Goal: Information Seeking & Learning: Find specific fact

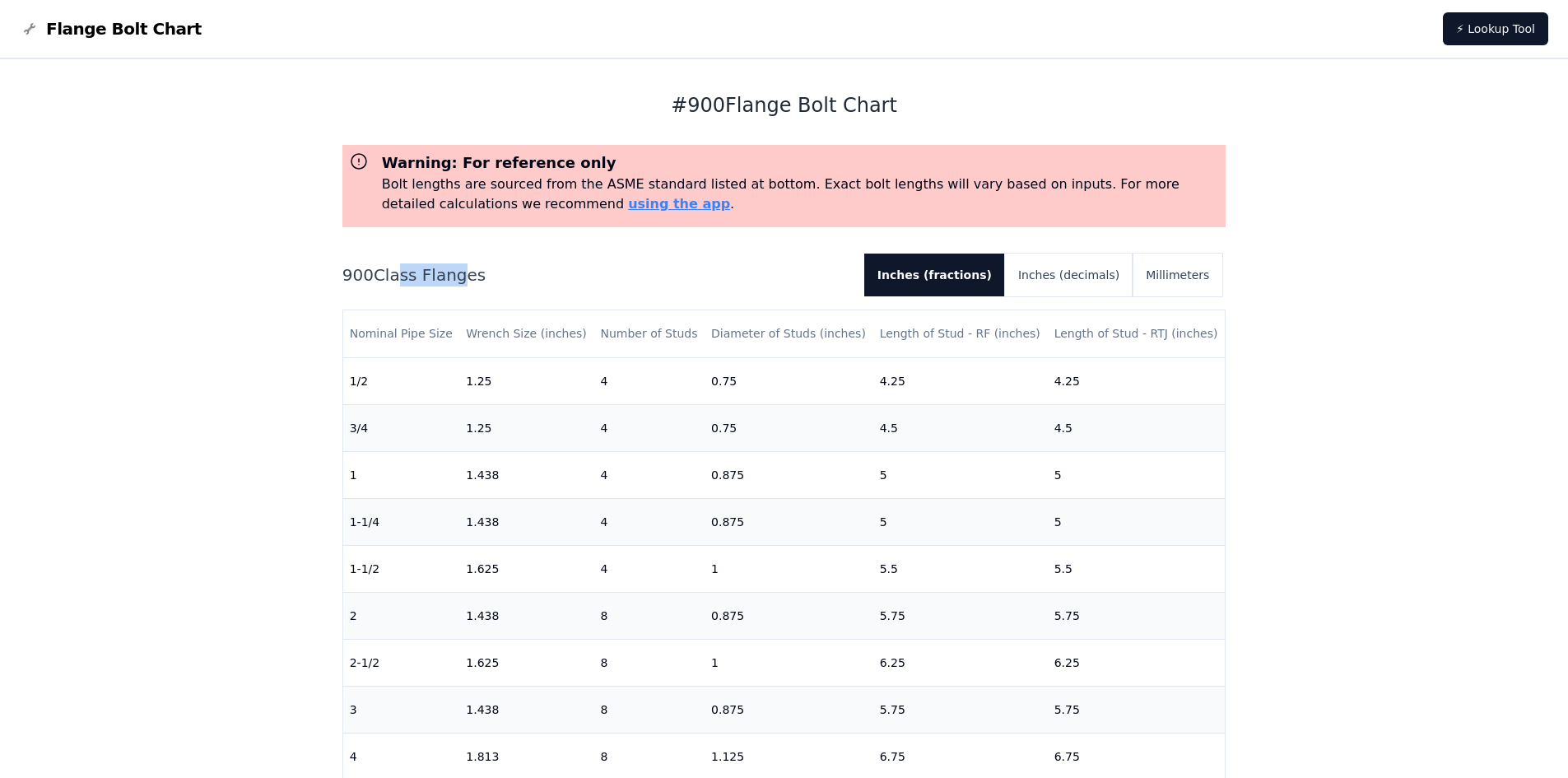
drag, startPoint x: 391, startPoint y: 278, endPoint x: 502, endPoint y: 264, distance: 111.9
click at [454, 278] on h2 "900 Class Flanges" at bounding box center [596, 275] width 508 height 23
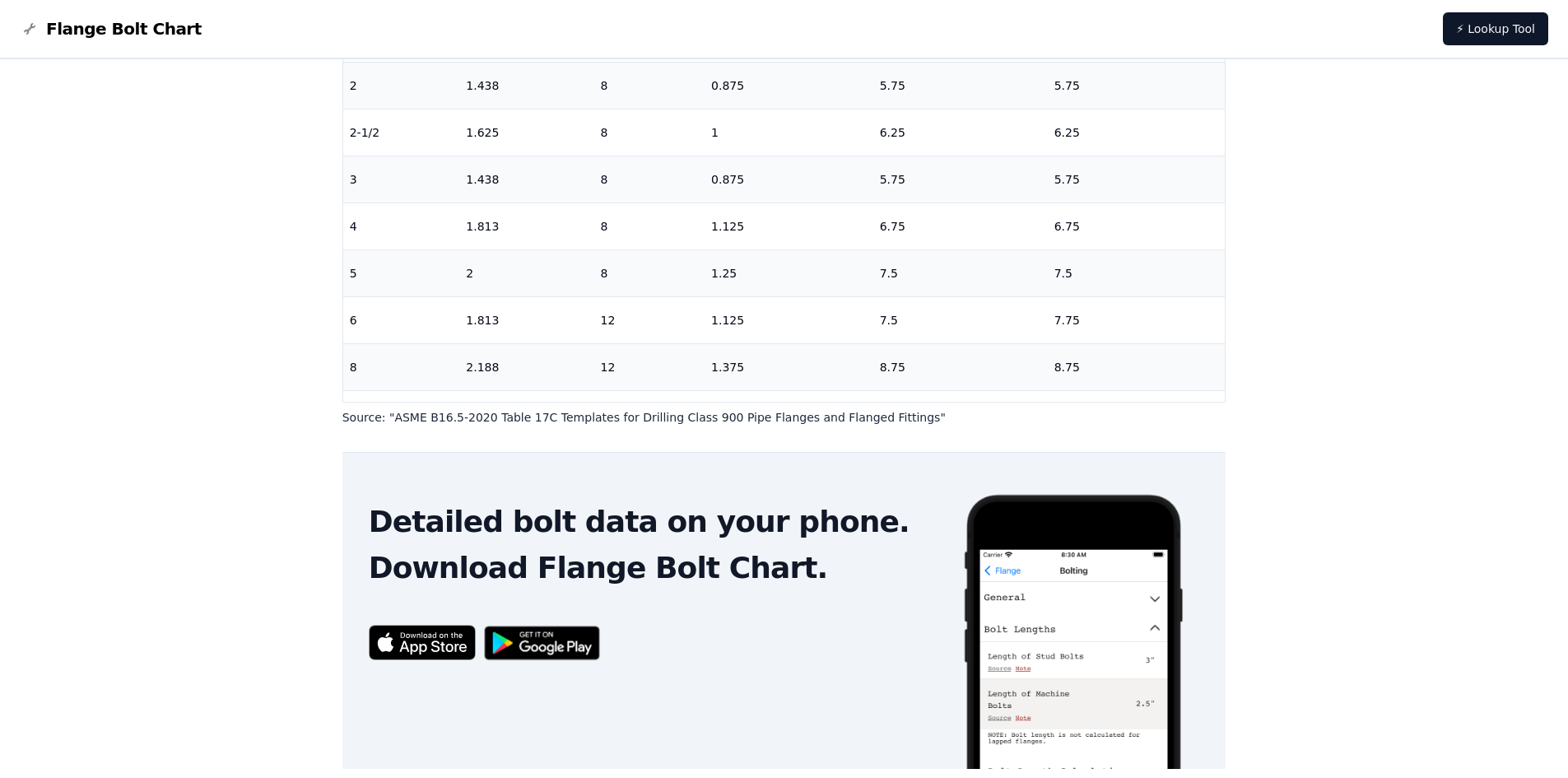
scroll to position [173, 0]
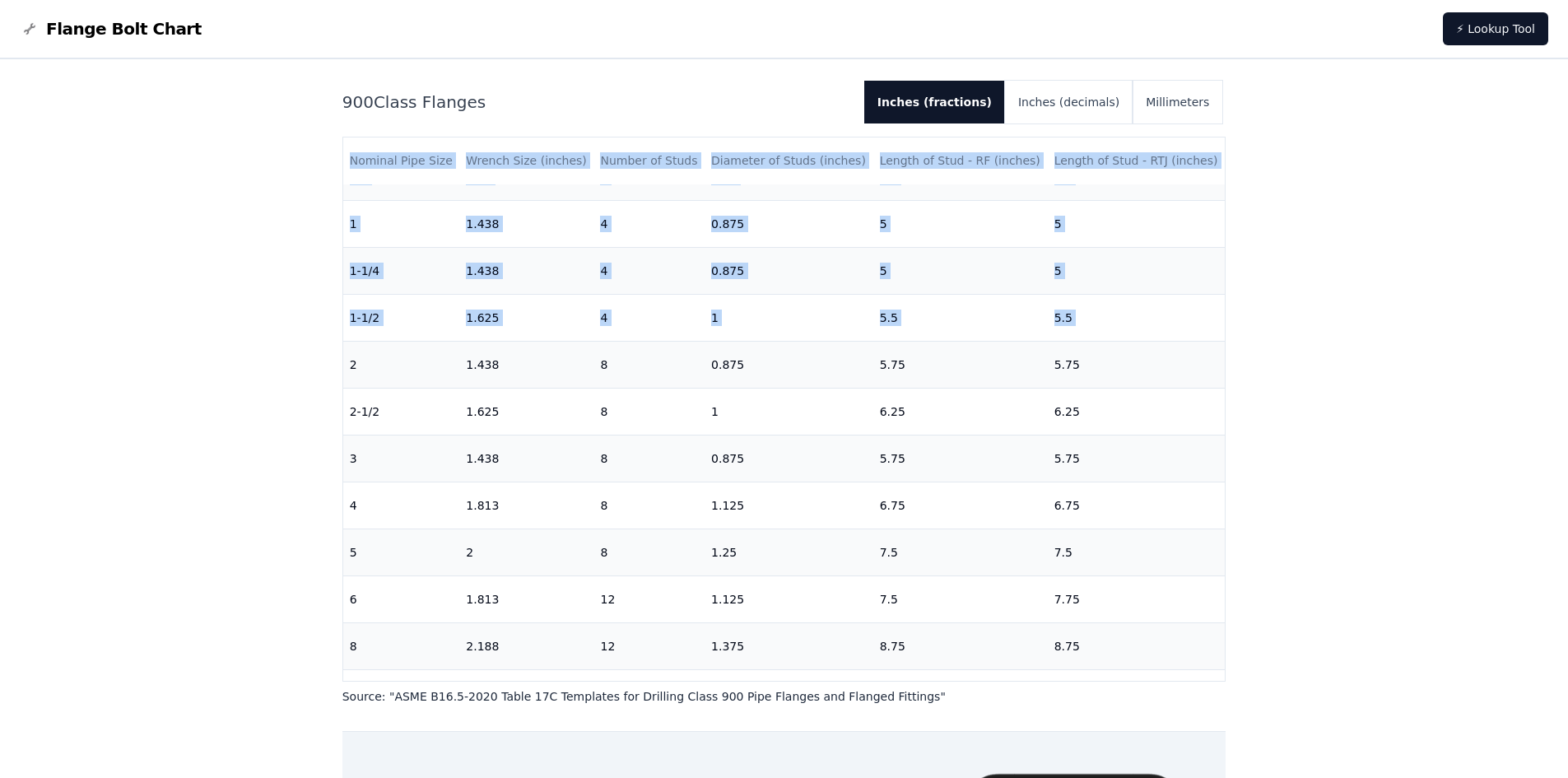
drag, startPoint x: 347, startPoint y: 366, endPoint x: 1257, endPoint y: 372, distance: 910.0
click at [1257, 372] on div "# 900 Flange Bolt Chart Warning: For reference only Bolt lengths are sourced fr…" at bounding box center [784, 497] width 1568 height 1221
click at [1124, 358] on td "5.75" at bounding box center [1137, 364] width 178 height 47
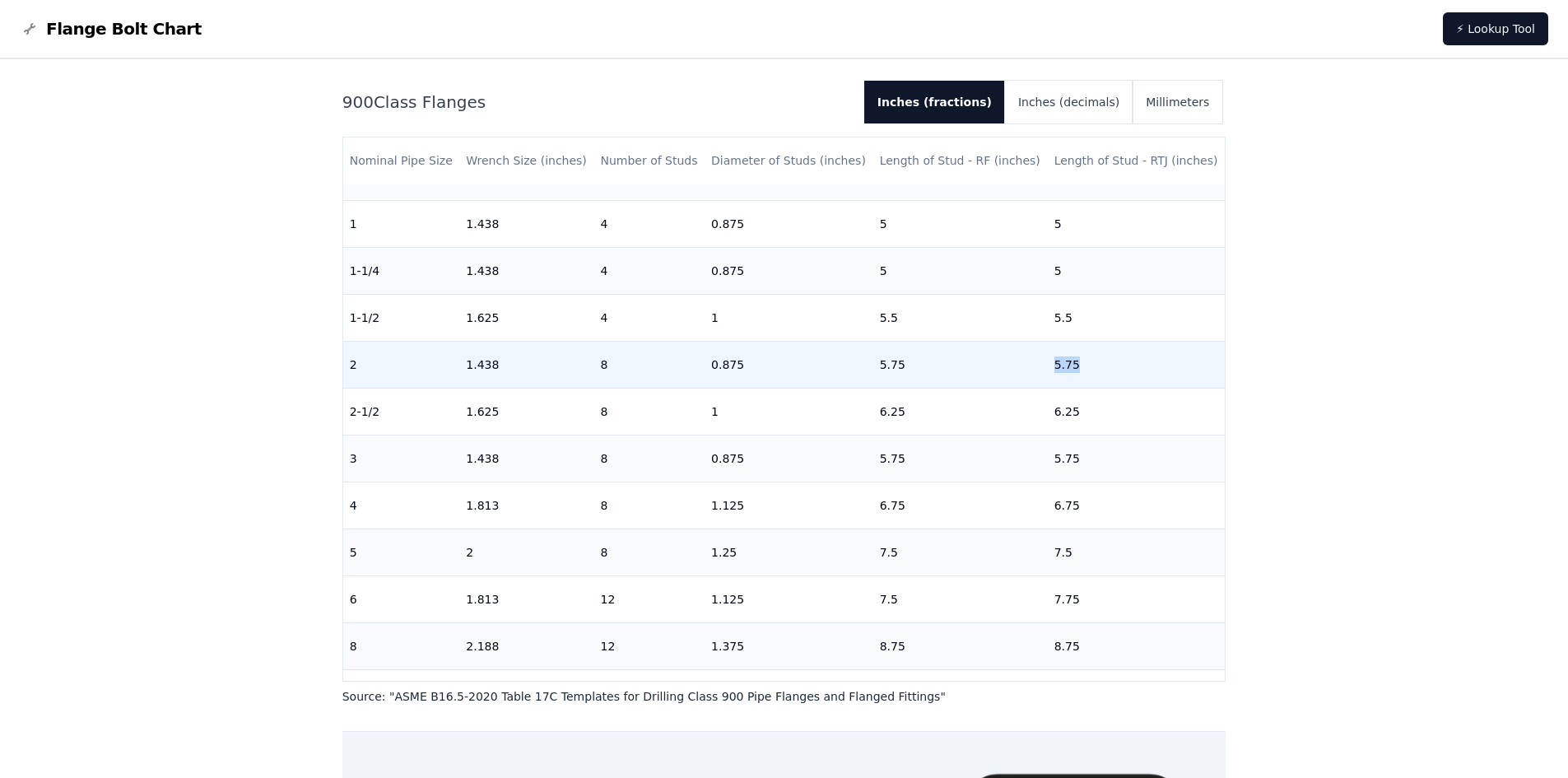
drag, startPoint x: 1043, startPoint y: 371, endPoint x: 1076, endPoint y: 371, distance: 33.0
click at [1076, 371] on td "5.75" at bounding box center [1137, 364] width 178 height 47
click at [1193, 98] on button "Millimeters" at bounding box center [1177, 101] width 90 height 43
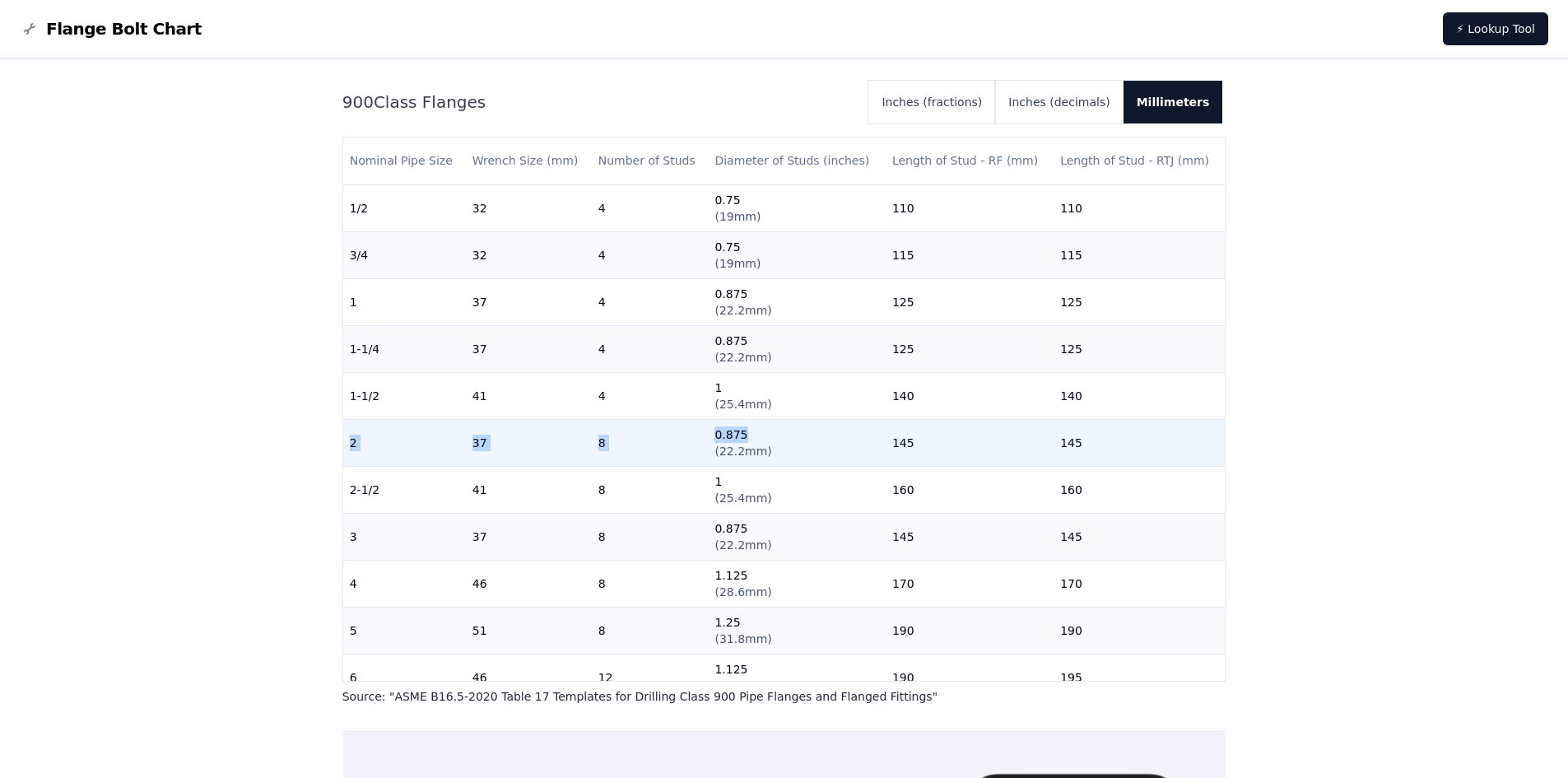
drag, startPoint x: 351, startPoint y: 439, endPoint x: 769, endPoint y: 440, distance: 418.0
click at [764, 440] on tr "2 37 8 0.875 ( 22.2mm ) 145 145" at bounding box center [784, 443] width 883 height 47
click at [773, 443] on td "0.875 ( 22.2mm )" at bounding box center [796, 443] width 177 height 47
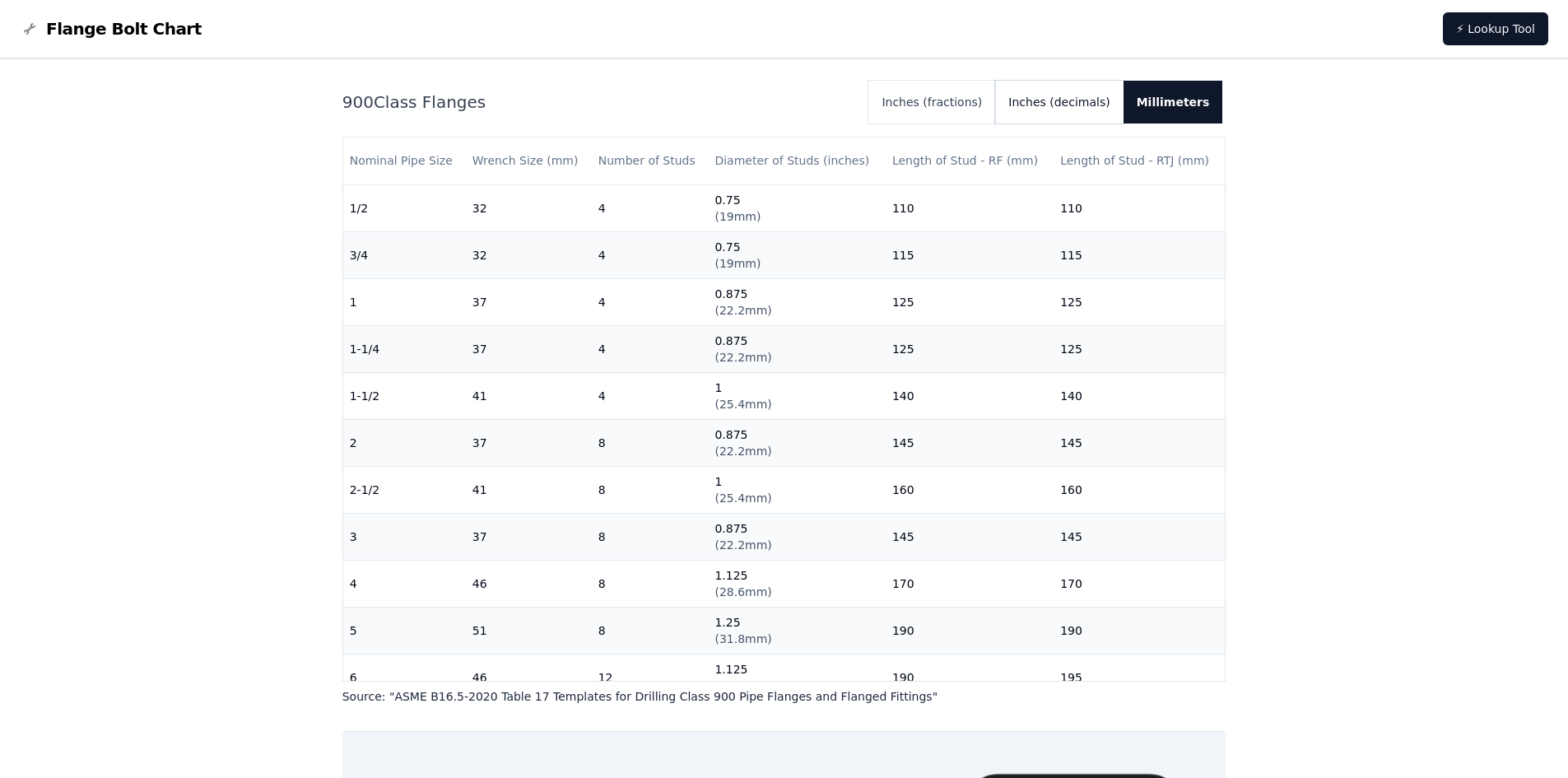
click at [1075, 105] on button "Inches (decimals)" at bounding box center [1060, 101] width 128 height 43
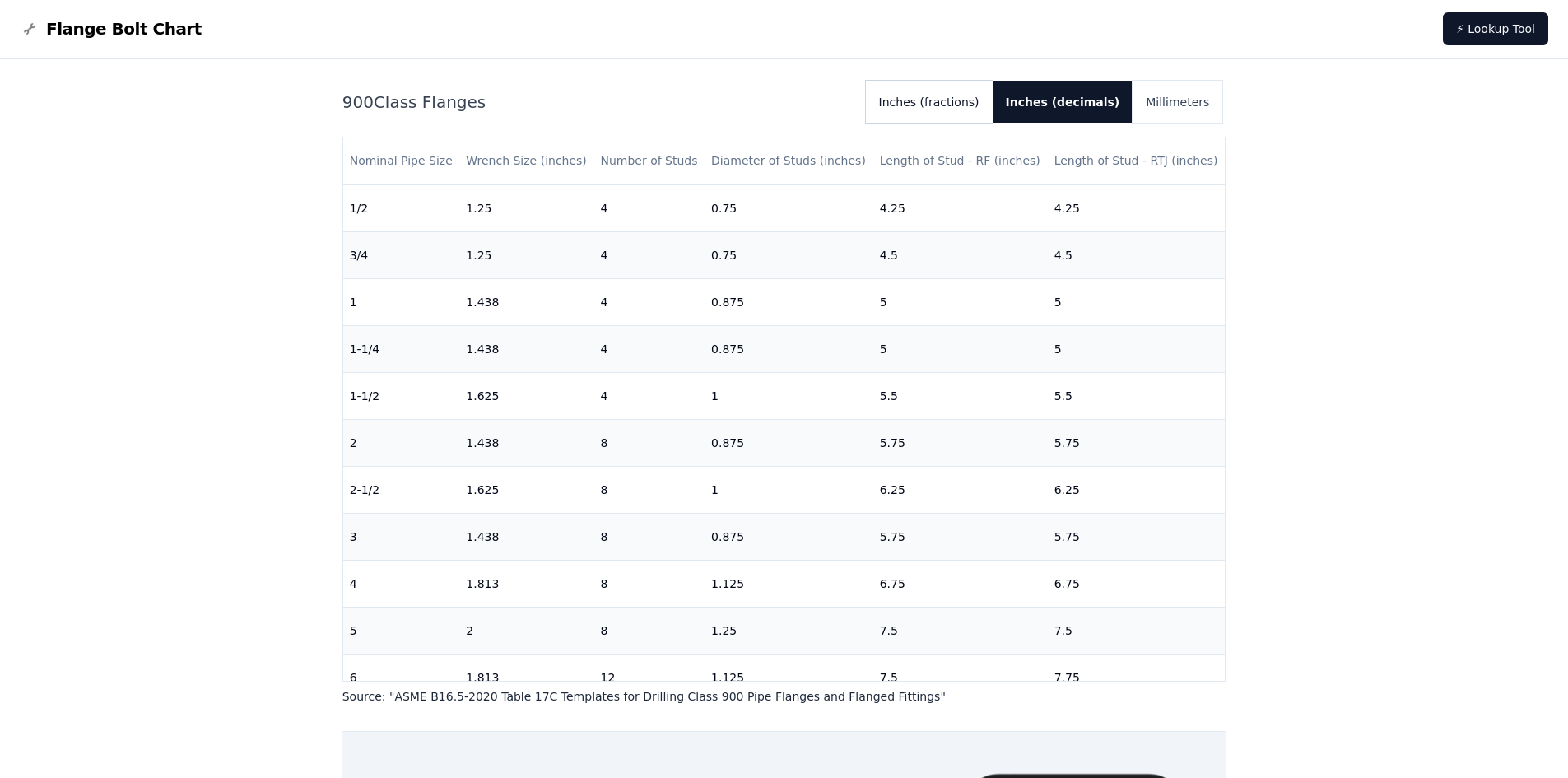
click at [940, 92] on button "Inches (fractions)" at bounding box center [929, 101] width 127 height 43
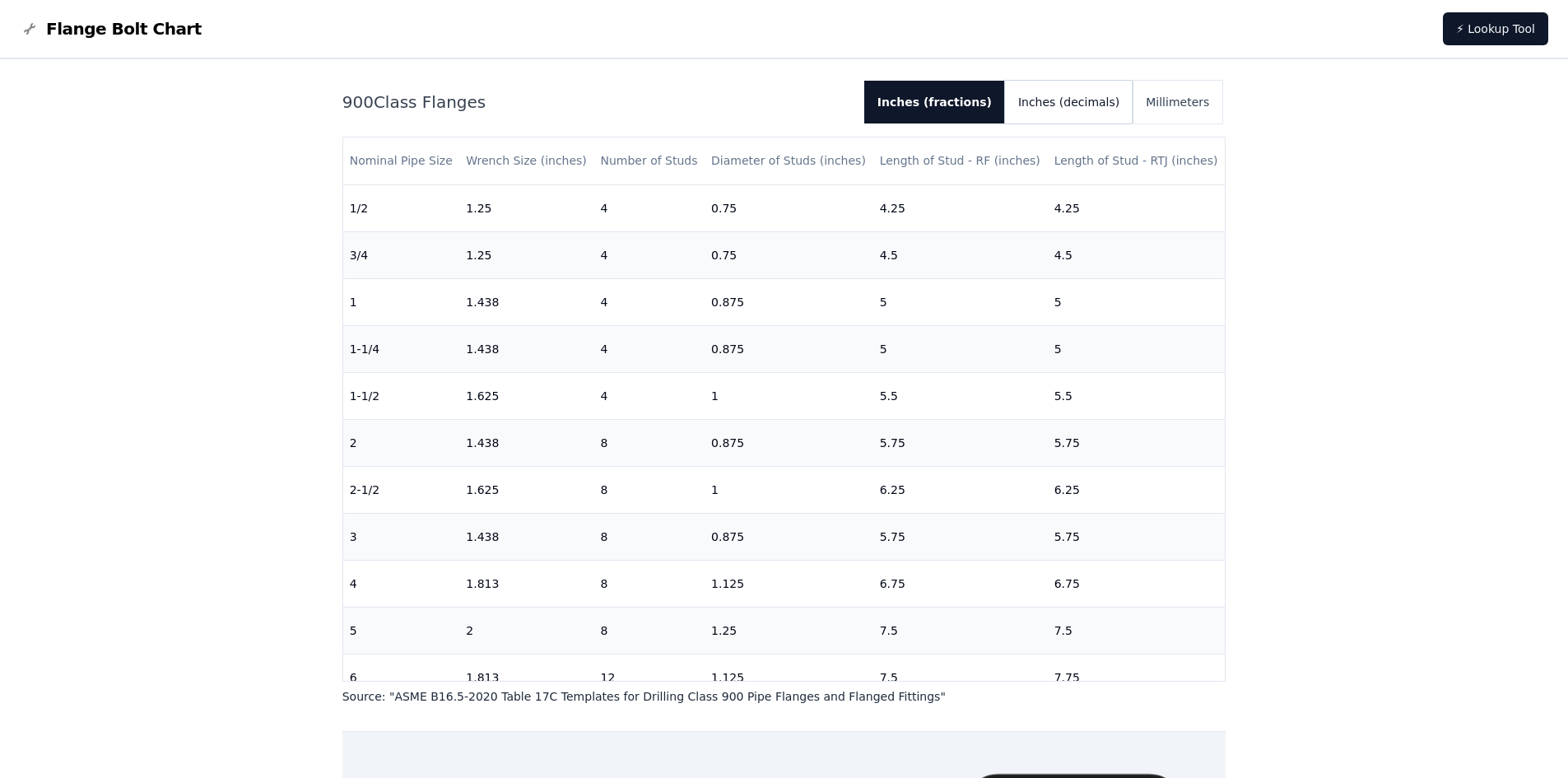
click at [1049, 99] on button "Inches (decimals)" at bounding box center [1069, 101] width 128 height 43
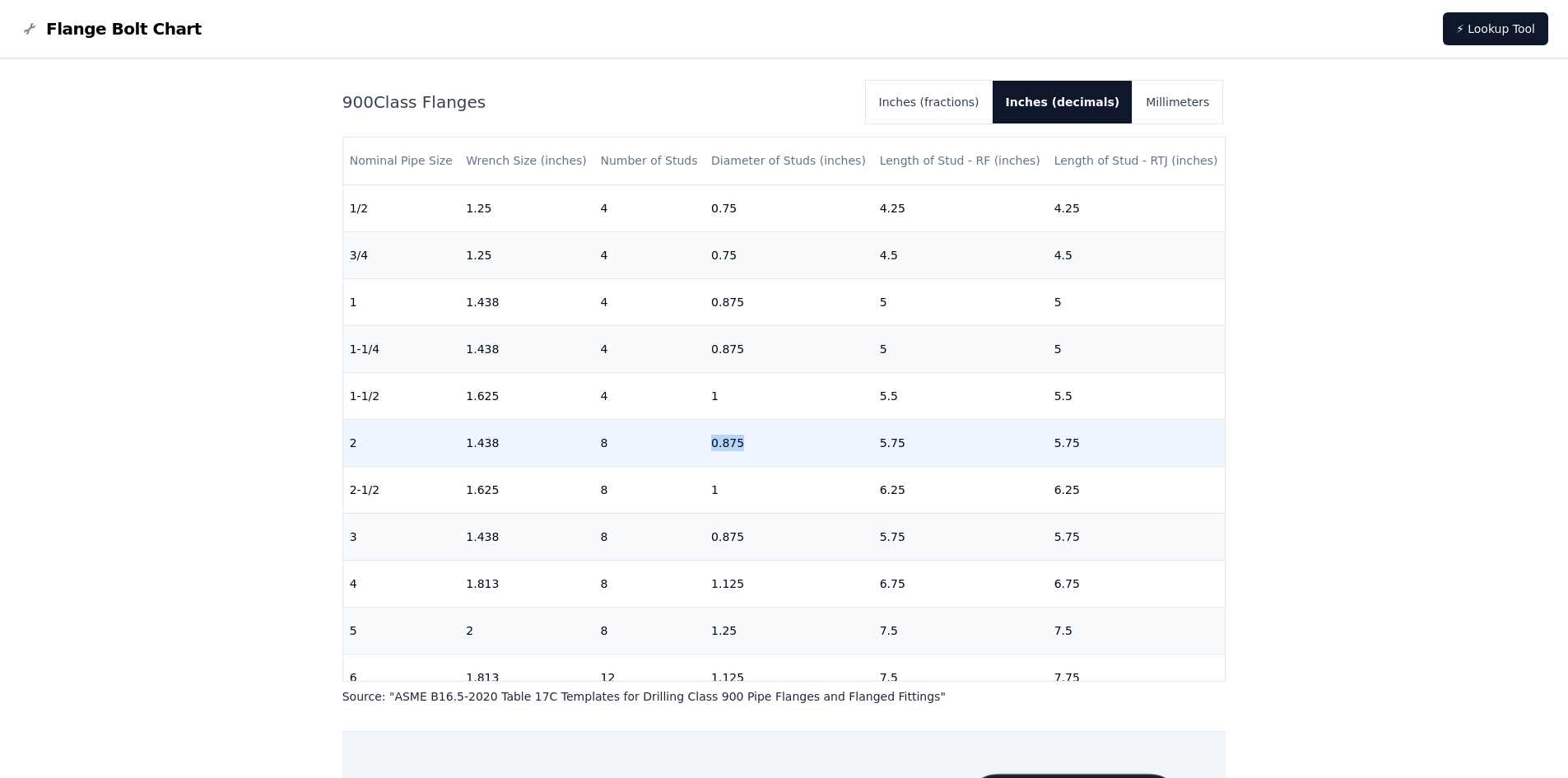
drag, startPoint x: 704, startPoint y: 443, endPoint x: 745, endPoint y: 440, distance: 41.1
click at [745, 440] on td "0.875" at bounding box center [788, 443] width 169 height 47
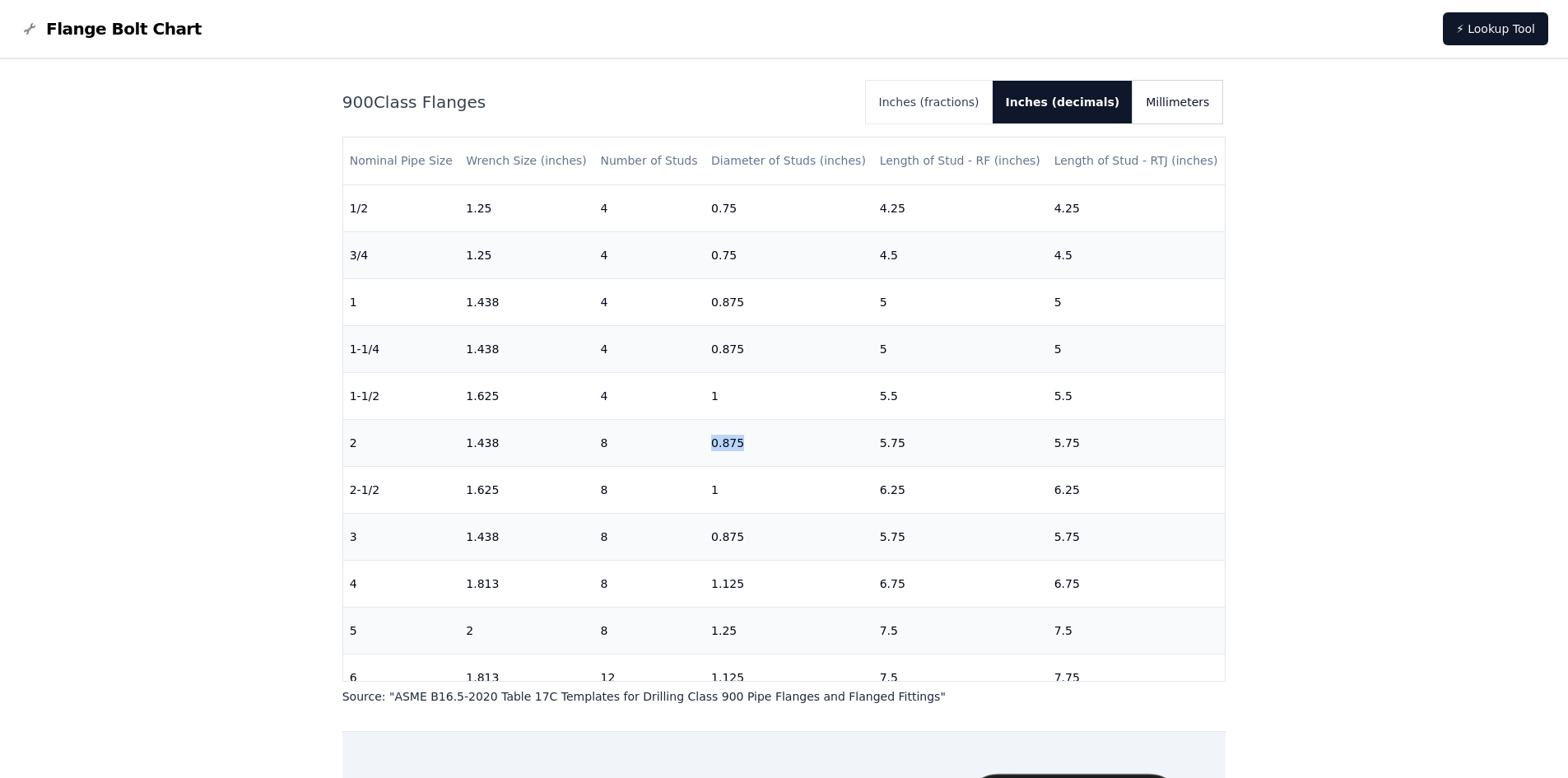
click at [1181, 109] on button "Millimeters" at bounding box center [1177, 101] width 90 height 43
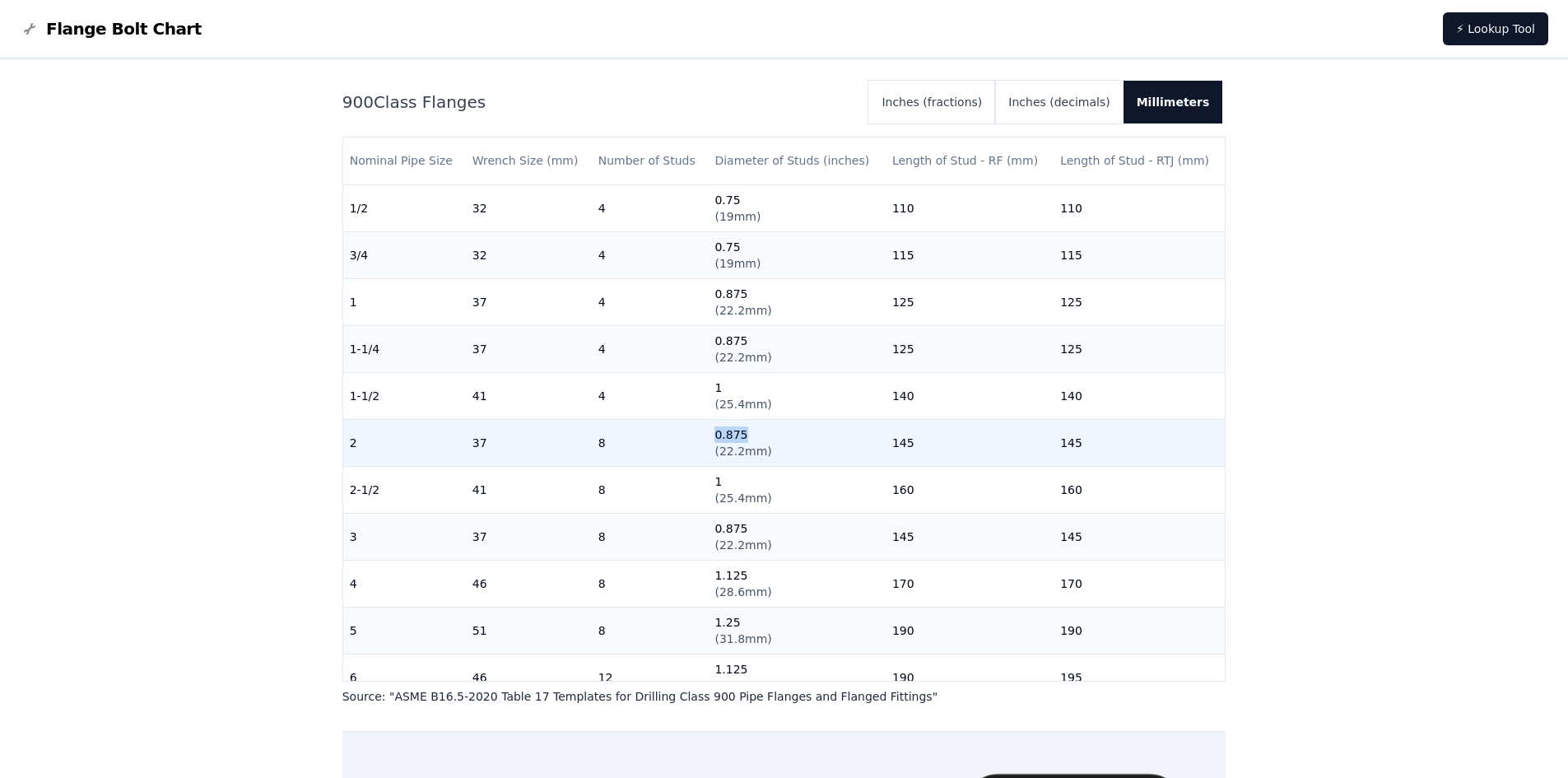
drag, startPoint x: 711, startPoint y: 435, endPoint x: 835, endPoint y: 444, distance: 124.3
click at [803, 435] on td "0.875 ( 22.2mm )" at bounding box center [796, 443] width 177 height 47
drag, startPoint x: 880, startPoint y: 443, endPoint x: 906, endPoint y: 442, distance: 26.0
click at [906, 442] on td "145" at bounding box center [970, 443] width 168 height 47
drag, startPoint x: 1045, startPoint y: 437, endPoint x: 1076, endPoint y: 435, distance: 31.1
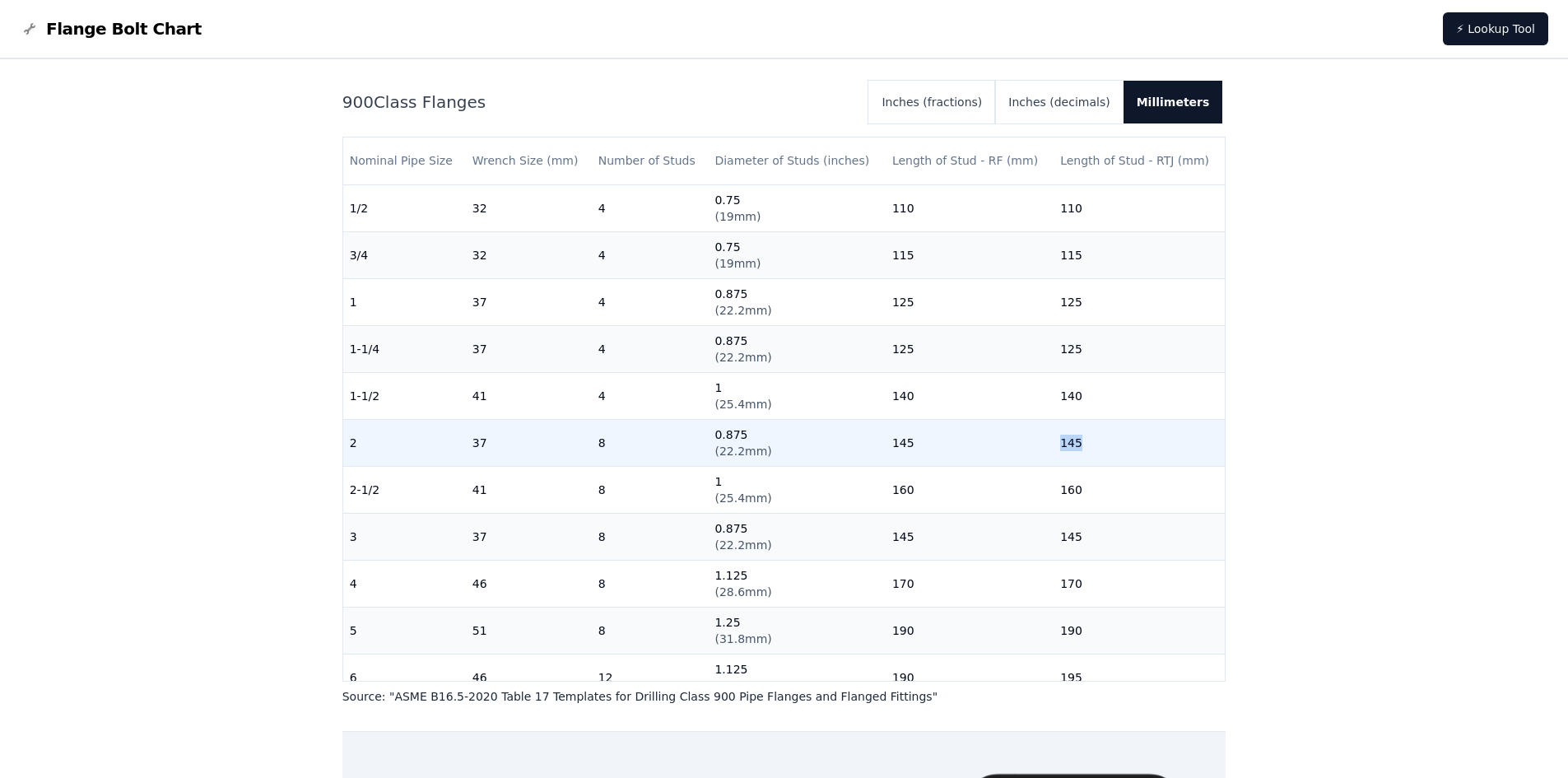
click at [1076, 435] on td "145" at bounding box center [1139, 443] width 171 height 47
drag, startPoint x: 886, startPoint y: 443, endPoint x: 948, endPoint y: 443, distance: 62.0
click at [948, 443] on td "145" at bounding box center [970, 443] width 168 height 47
drag, startPoint x: 591, startPoint y: 445, endPoint x: 544, endPoint y: 445, distance: 47.0
click at [600, 445] on td "8" at bounding box center [650, 443] width 117 height 47
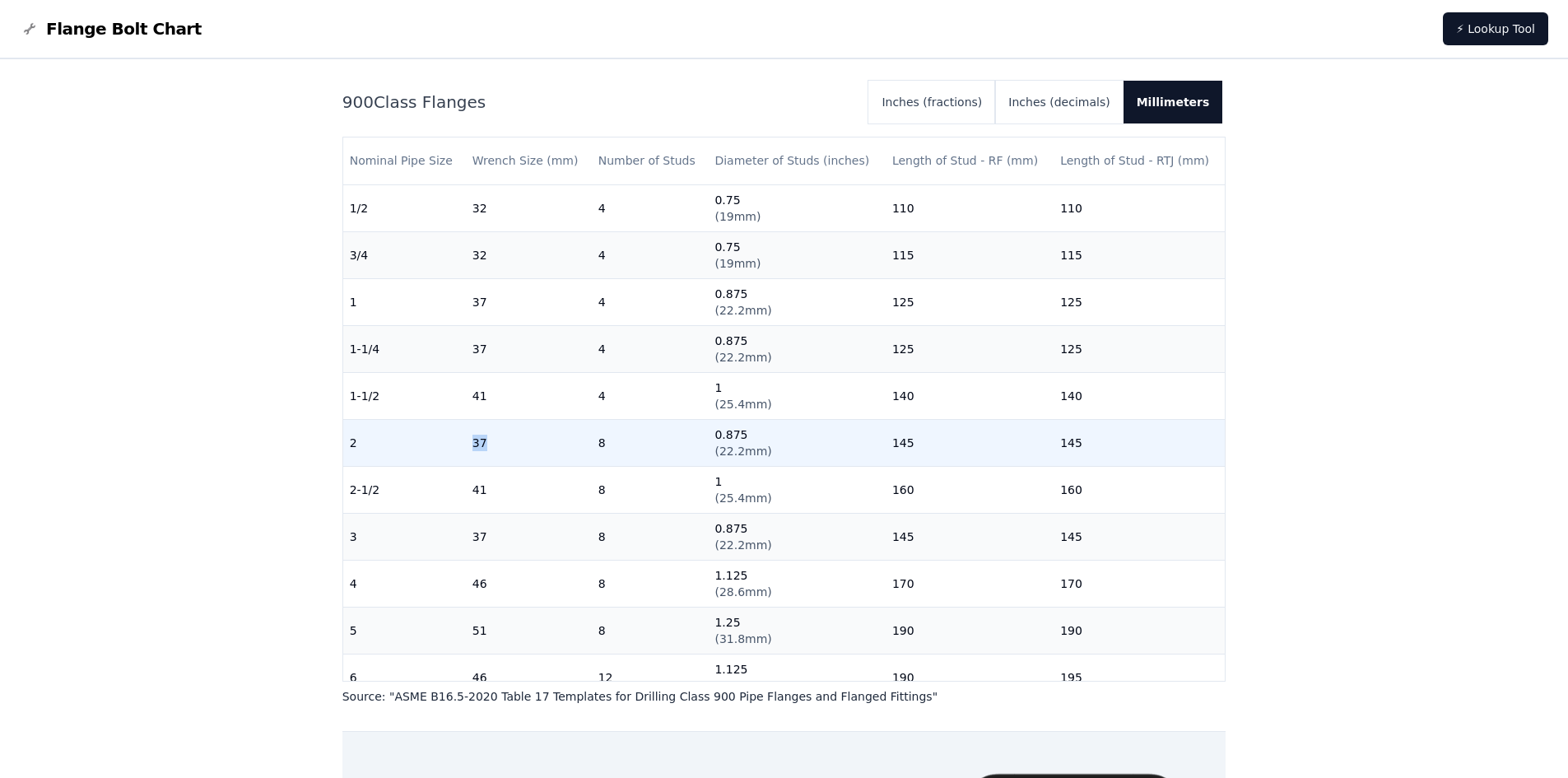
drag, startPoint x: 455, startPoint y: 445, endPoint x: 511, endPoint y: 445, distance: 56.0
click at [511, 445] on tr "2 37 8 0.875 ( 22.2mm ) 145 145" at bounding box center [784, 443] width 883 height 47
drag, startPoint x: 352, startPoint y: 445, endPoint x: 1172, endPoint y: 442, distance: 820.0
click at [1172, 442] on tr "2 37 8 0.875 ( 22.2mm ) 145 145" at bounding box center [784, 443] width 883 height 47
